Goal: Navigation & Orientation: Find specific page/section

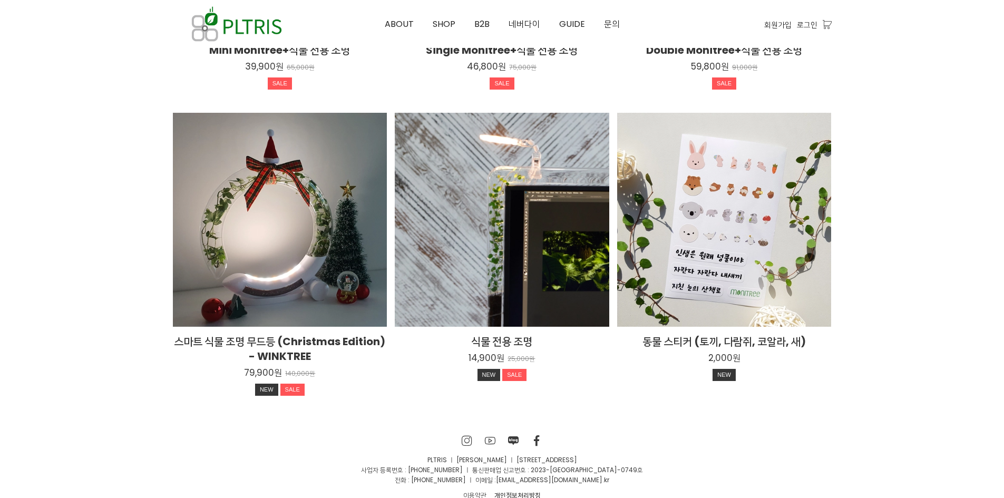
scroll to position [1943, 0]
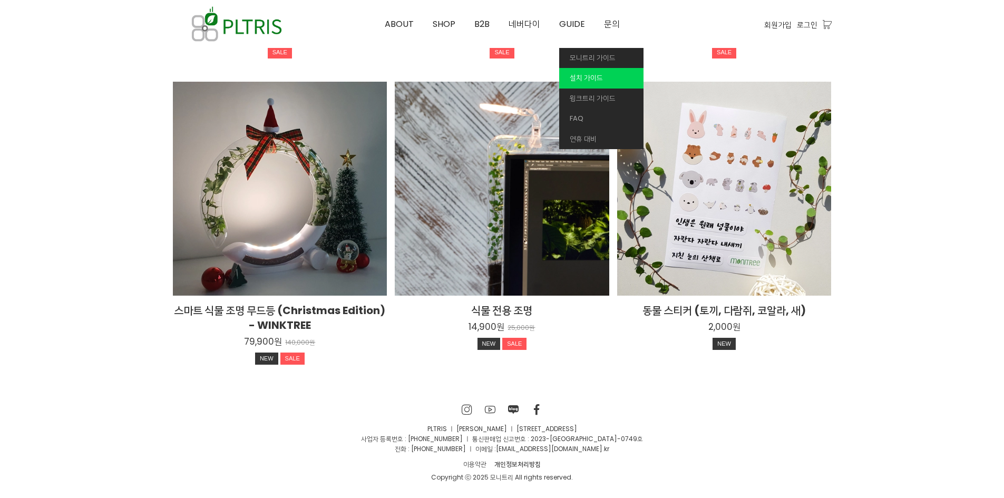
click at [582, 70] on link "설치 가이드" at bounding box center [601, 78] width 84 height 21
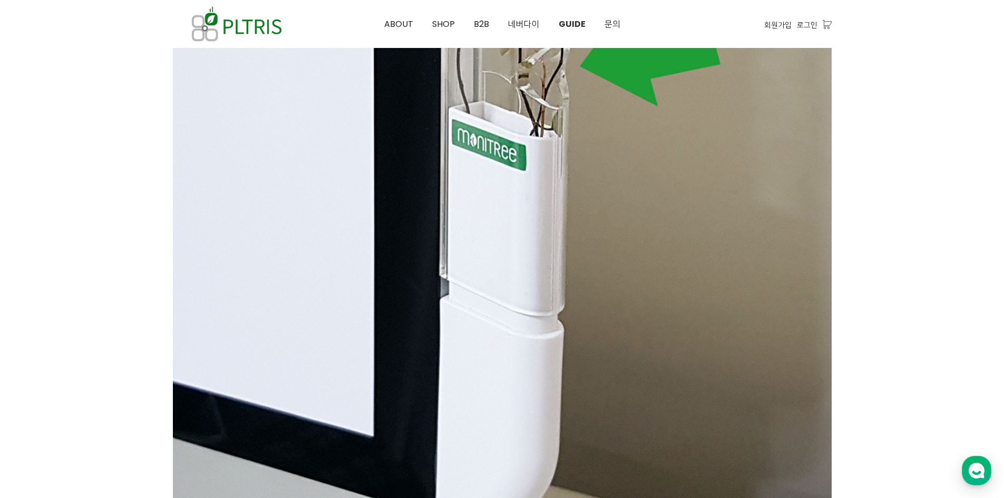
scroll to position [4661, 0]
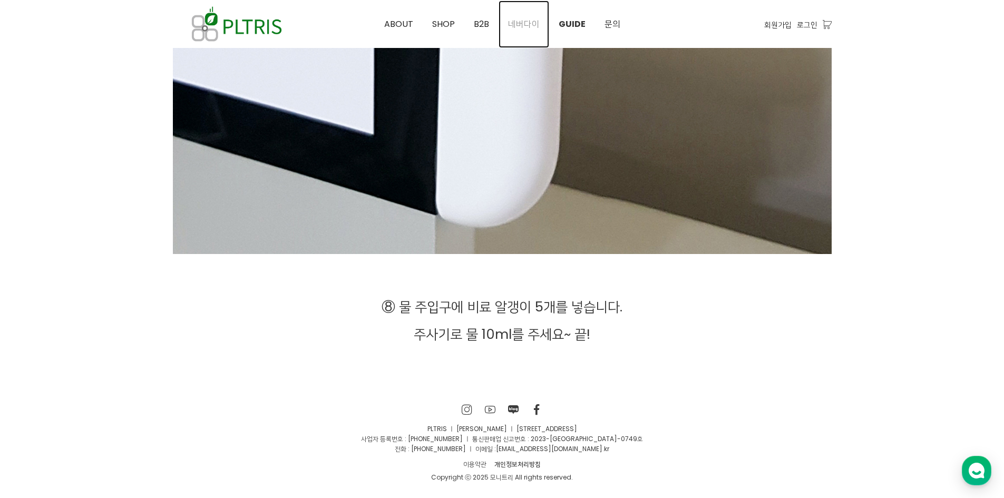
click at [524, 23] on span "네버다이" at bounding box center [524, 24] width 32 height 12
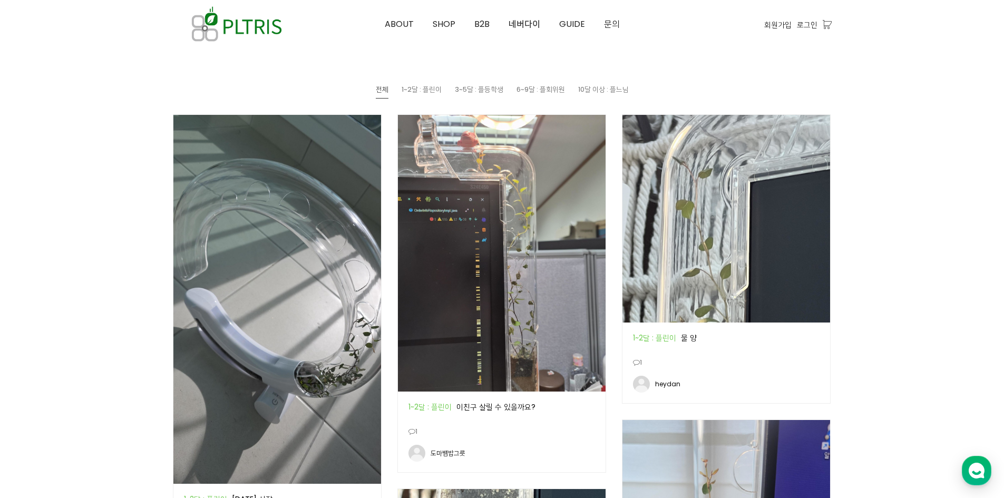
scroll to position [527, 0]
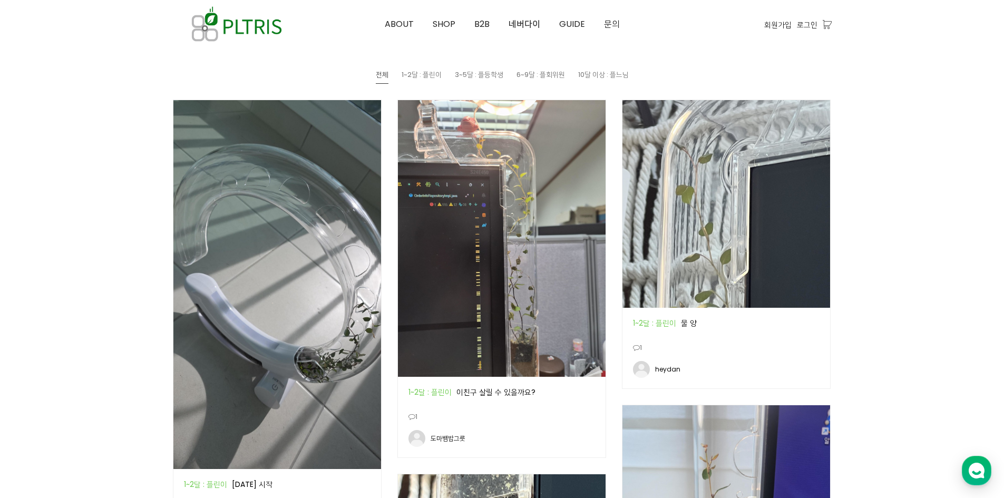
click at [513, 181] on img at bounding box center [502, 238] width 208 height 277
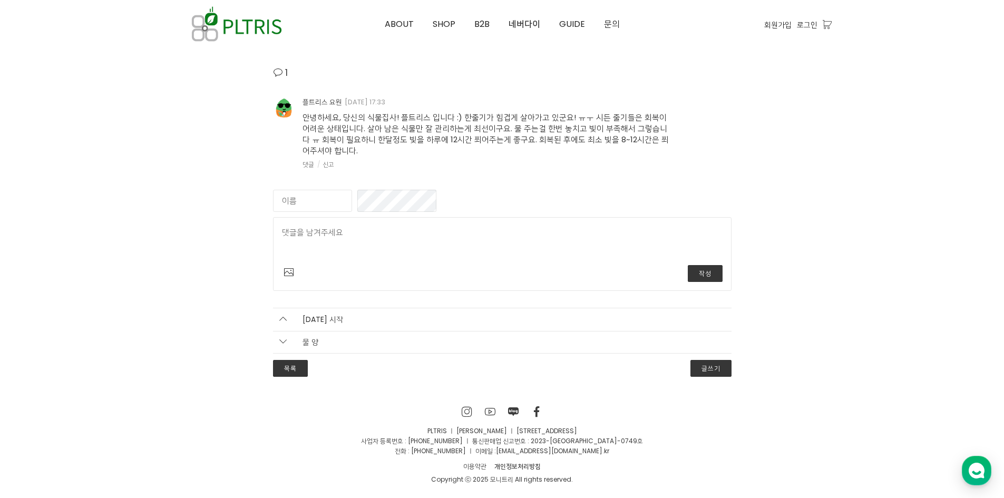
scroll to position [2334, 0]
click at [487, 21] on span "B2B" at bounding box center [481, 24] width 15 height 12
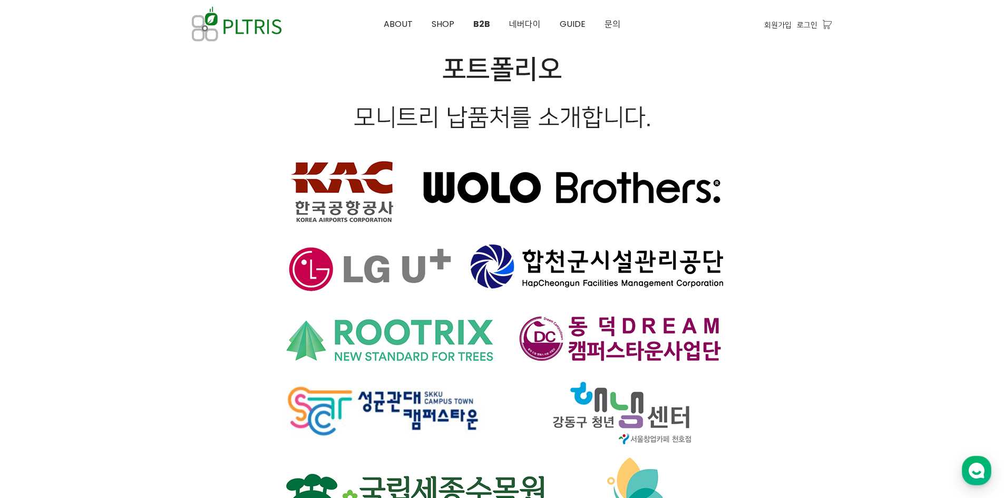
scroll to position [7038, 0]
